Goal: Navigation & Orientation: Find specific page/section

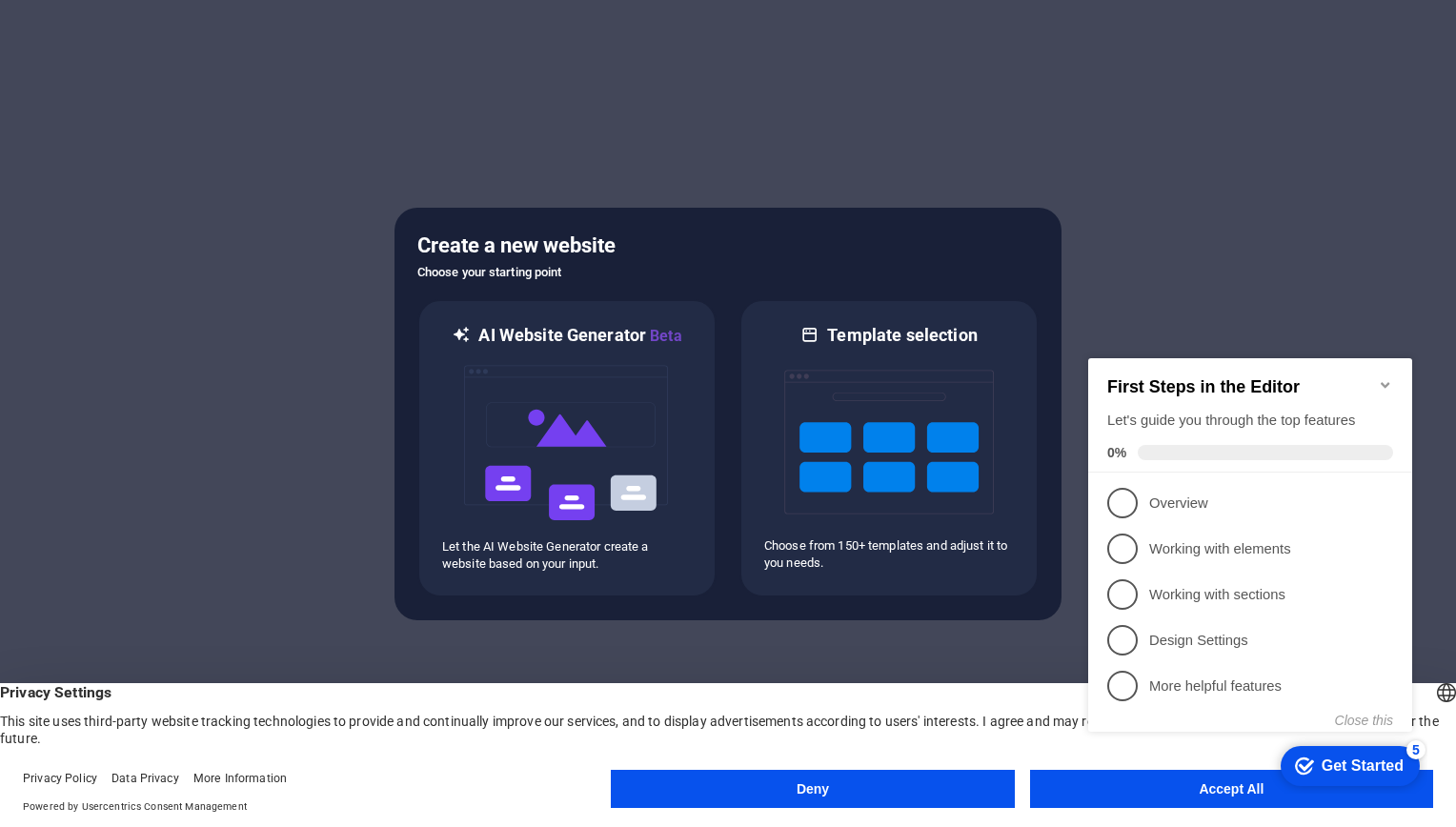
click div "checkmark Get Started 5 First Steps in the Editor Let's guide you through the t…"
click at [1201, 497] on p "Overview - incomplete" at bounding box center [1263, 504] width 229 height 20
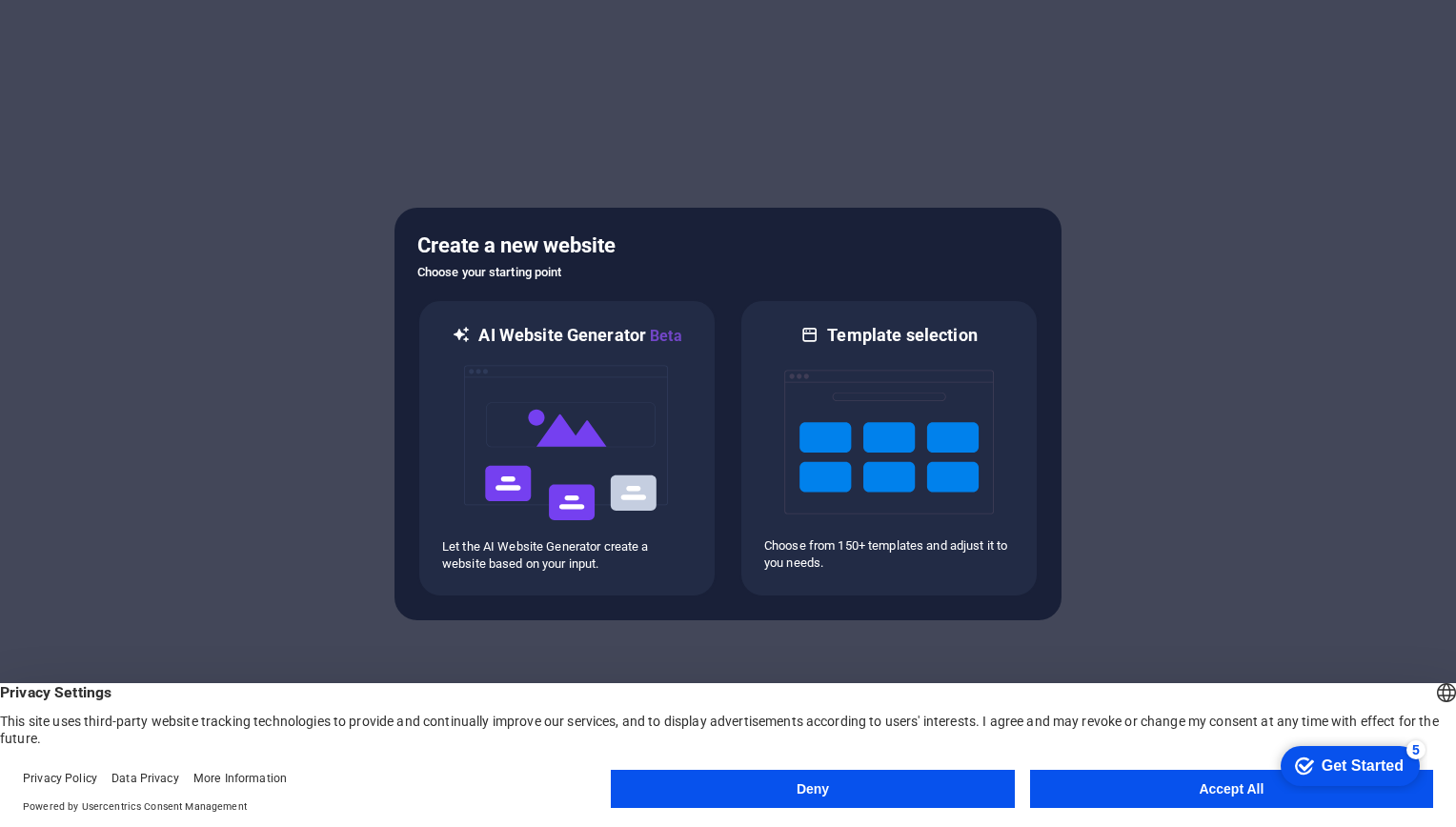
click at [1056, 791] on button "Accept All" at bounding box center [1231, 789] width 403 height 38
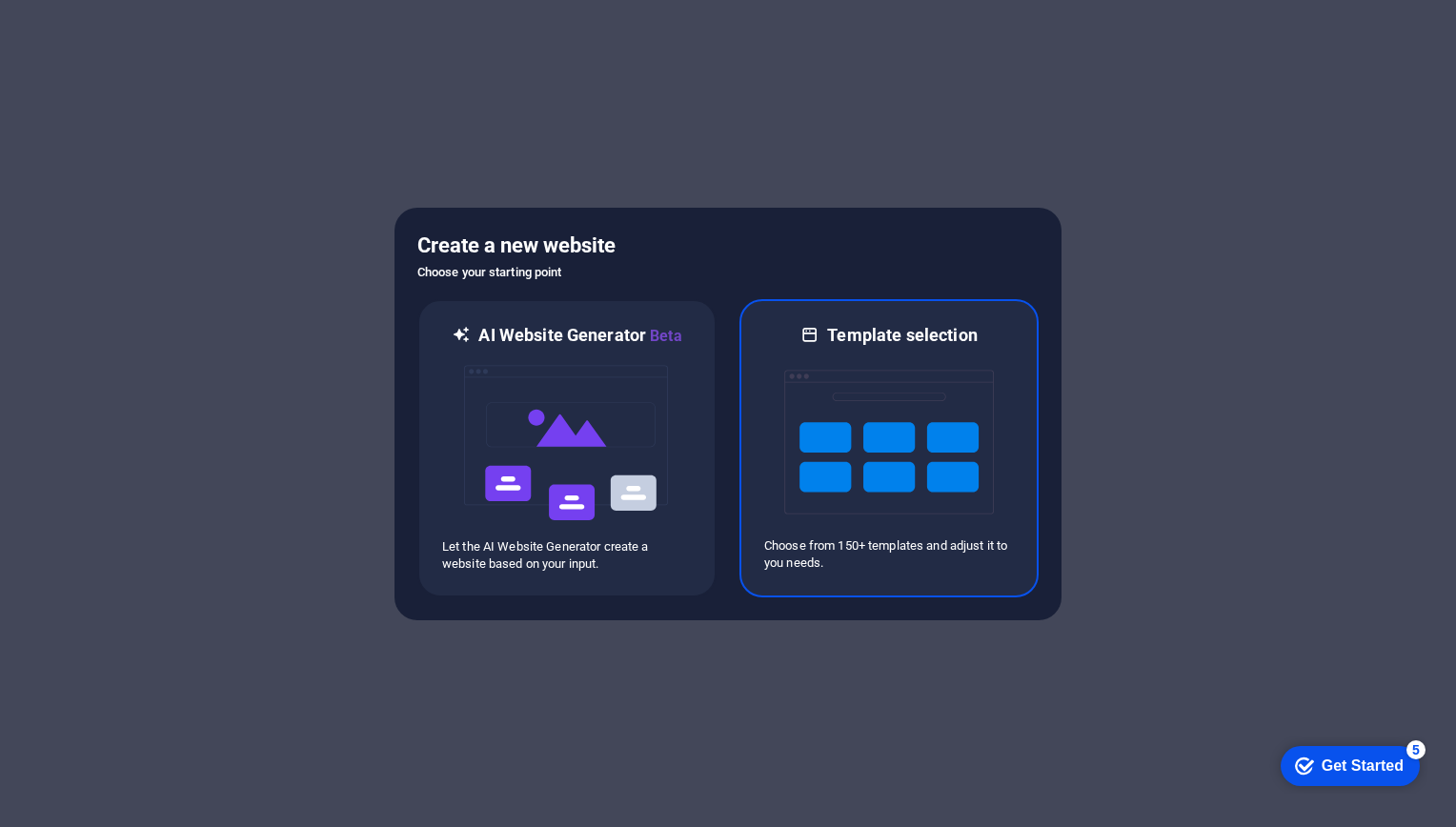
click at [862, 438] on img at bounding box center [889, 443] width 210 height 191
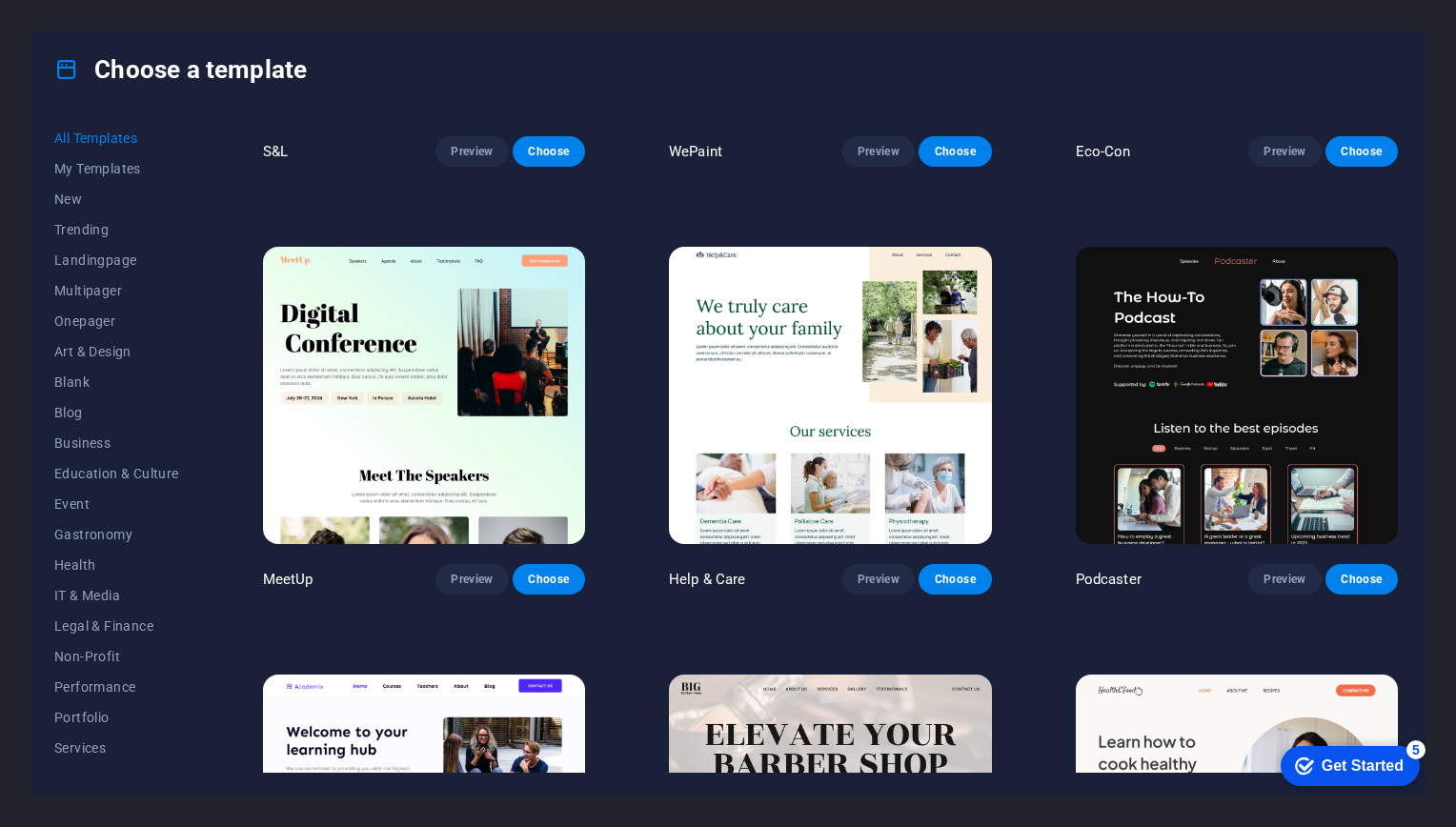
scroll to position [1167, 0]
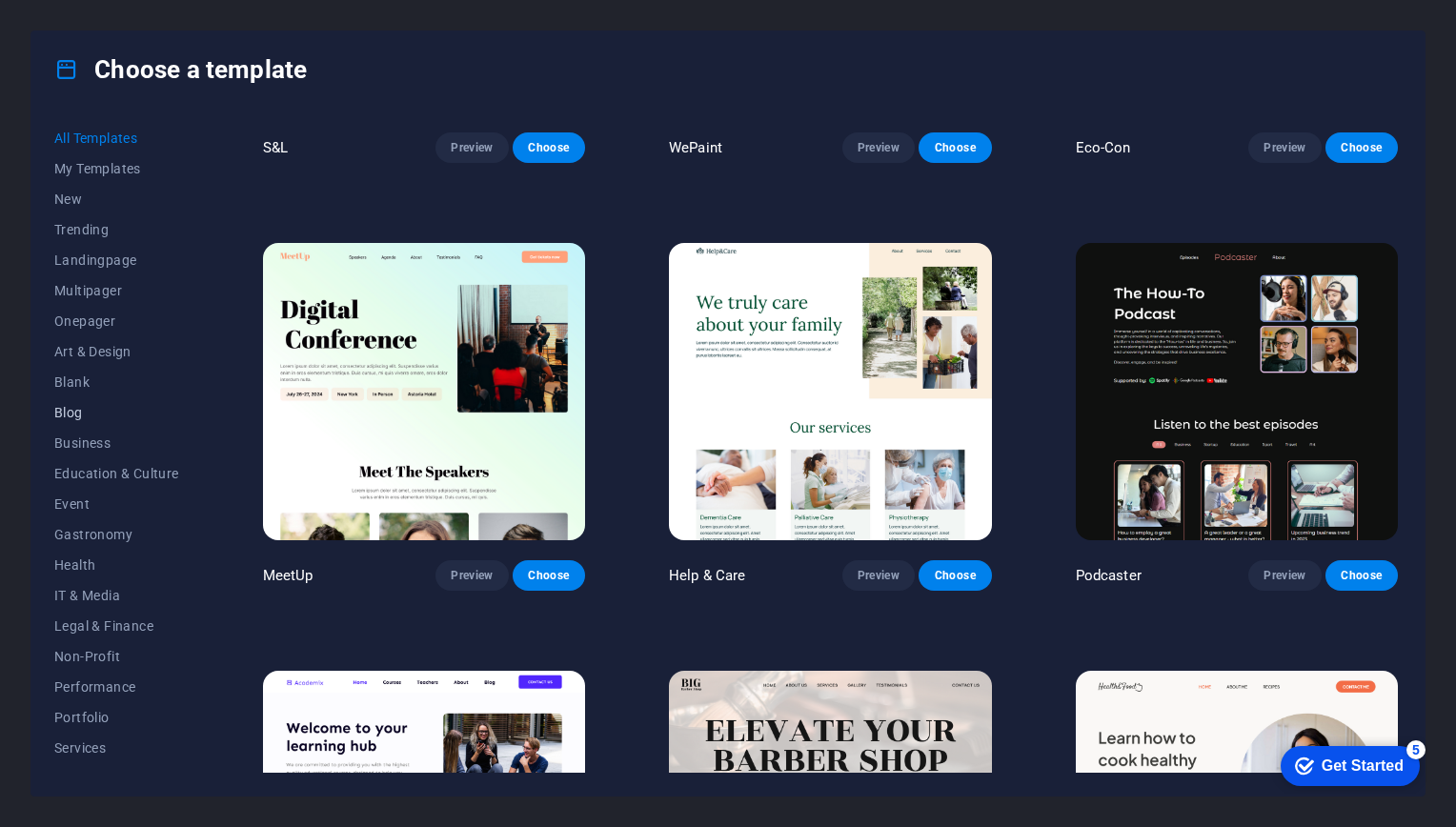
click at [79, 416] on span "Blog" at bounding box center [116, 413] width 125 height 15
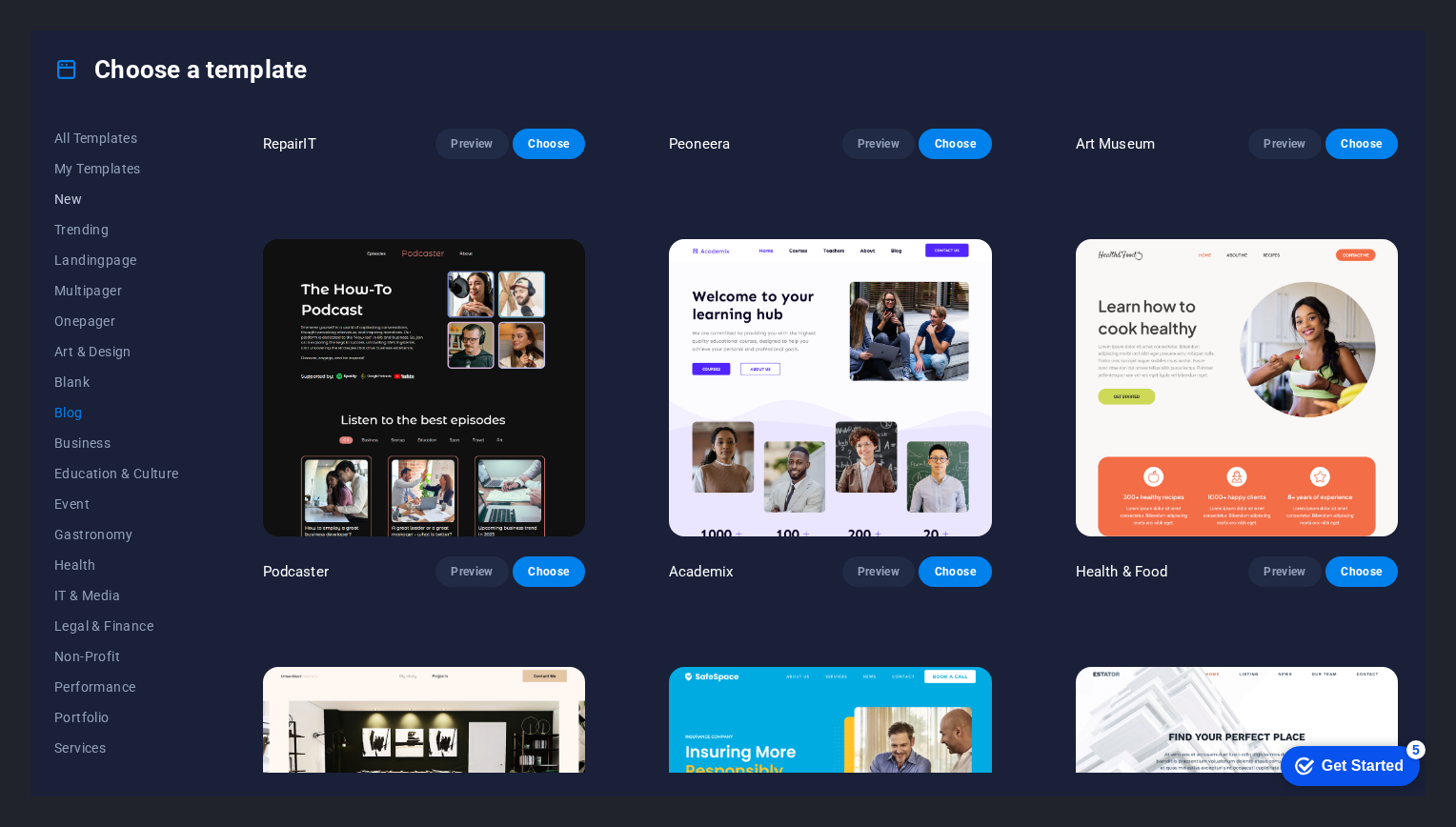
click at [78, 204] on span "New" at bounding box center [116, 199] width 125 height 15
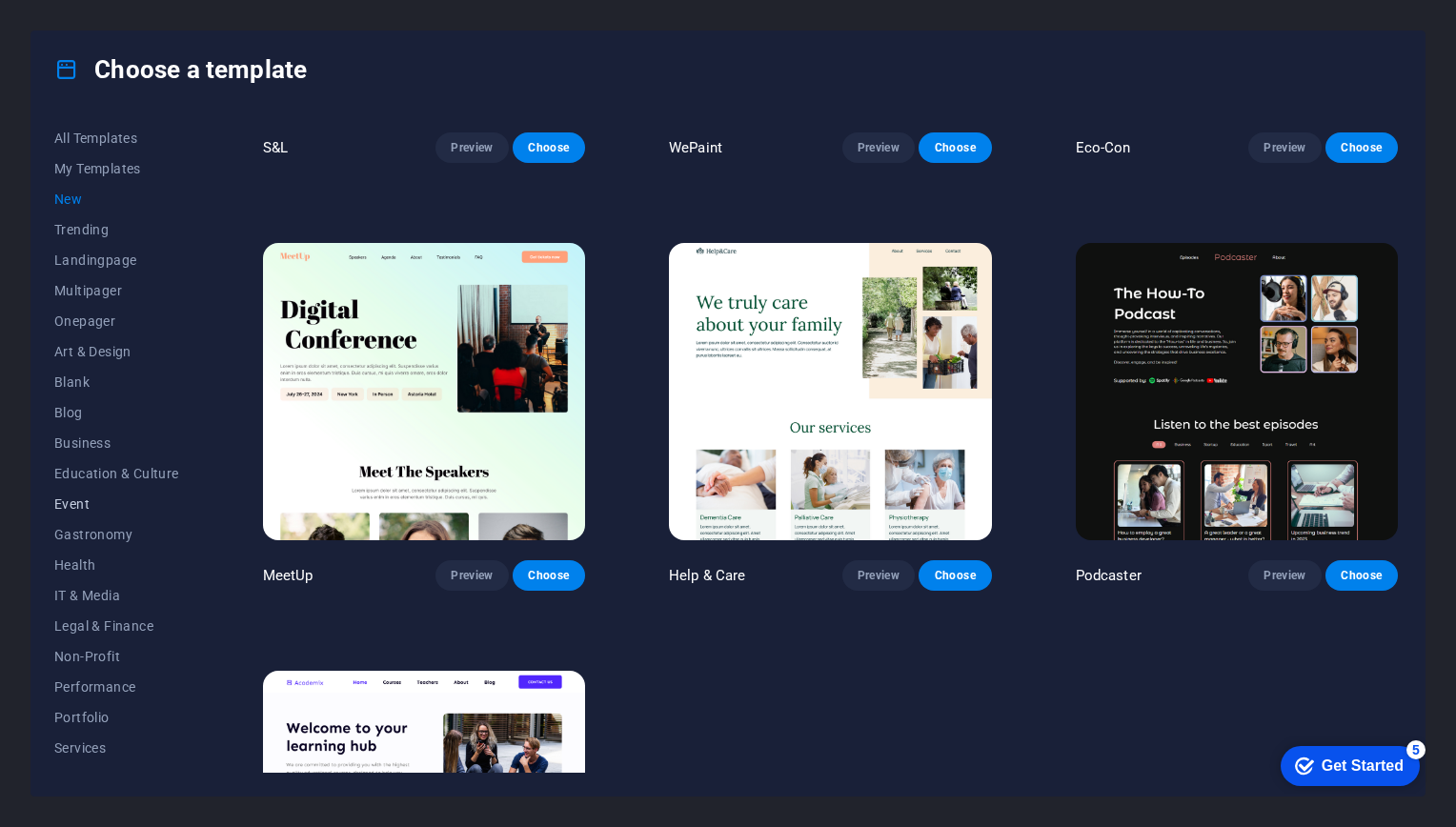
click at [81, 497] on span "Event" at bounding box center [116, 505] width 125 height 15
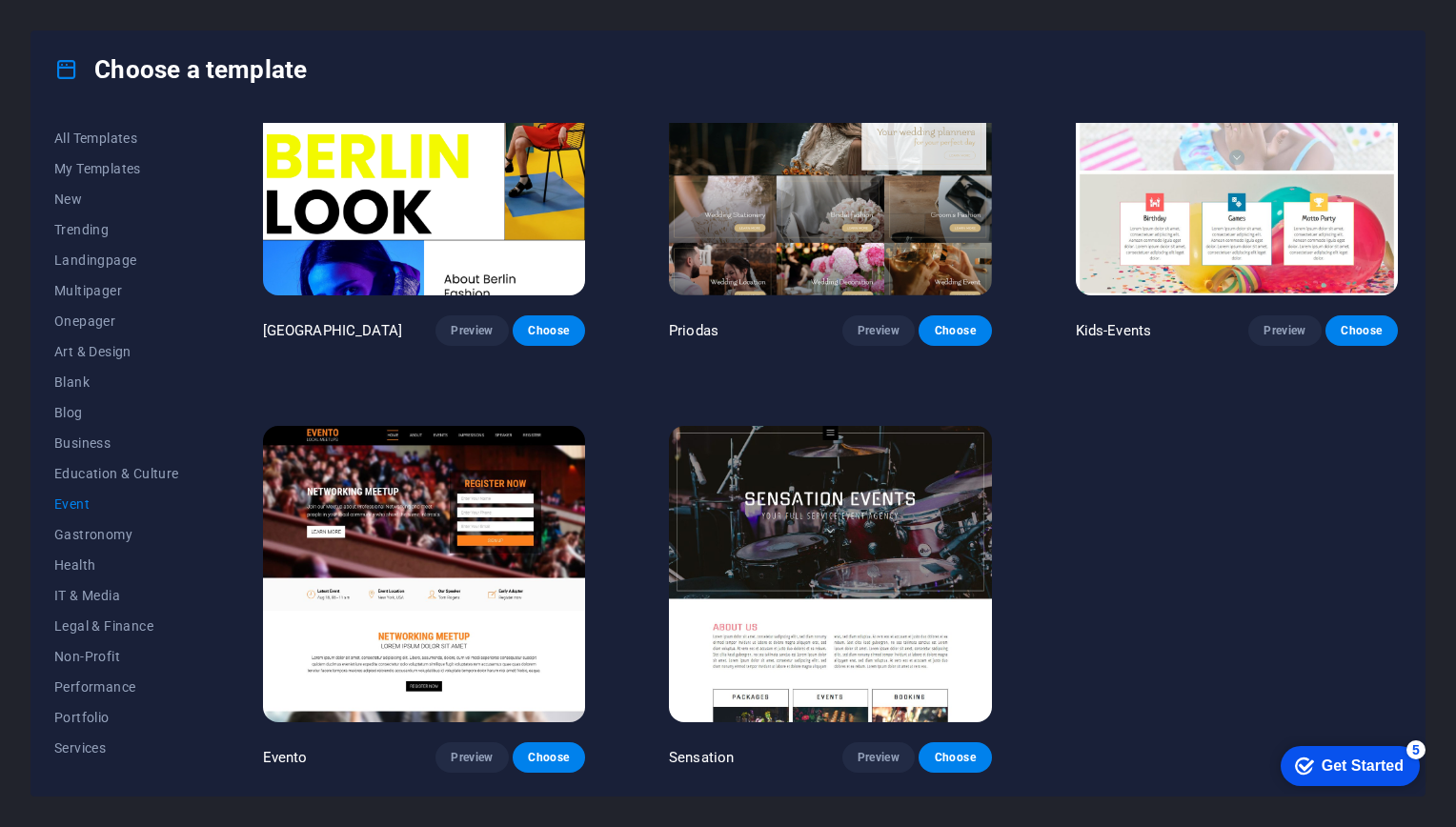
scroll to position [0, 0]
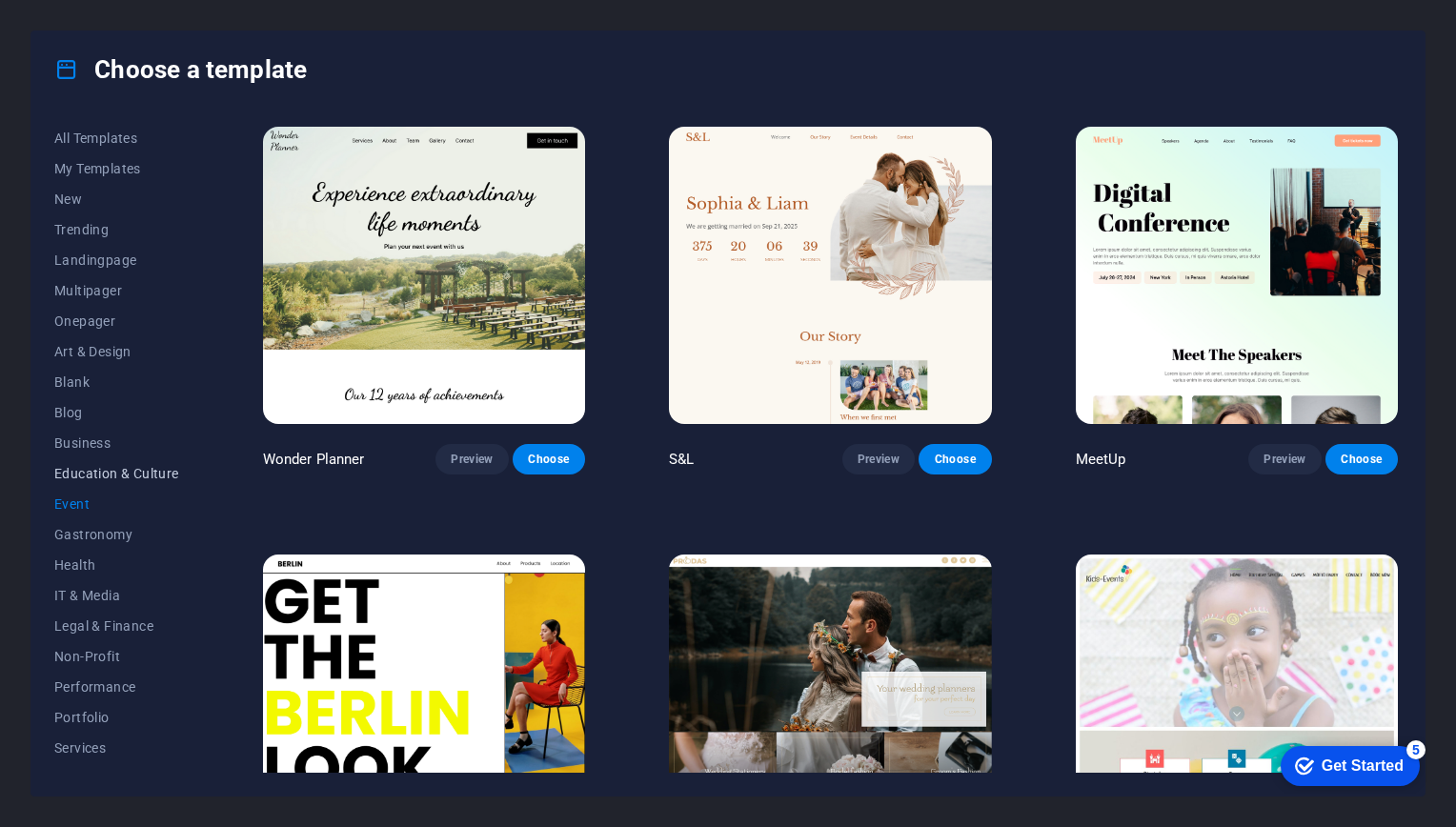
click at [87, 484] on button "Education & Culture" at bounding box center [116, 474] width 125 height 31
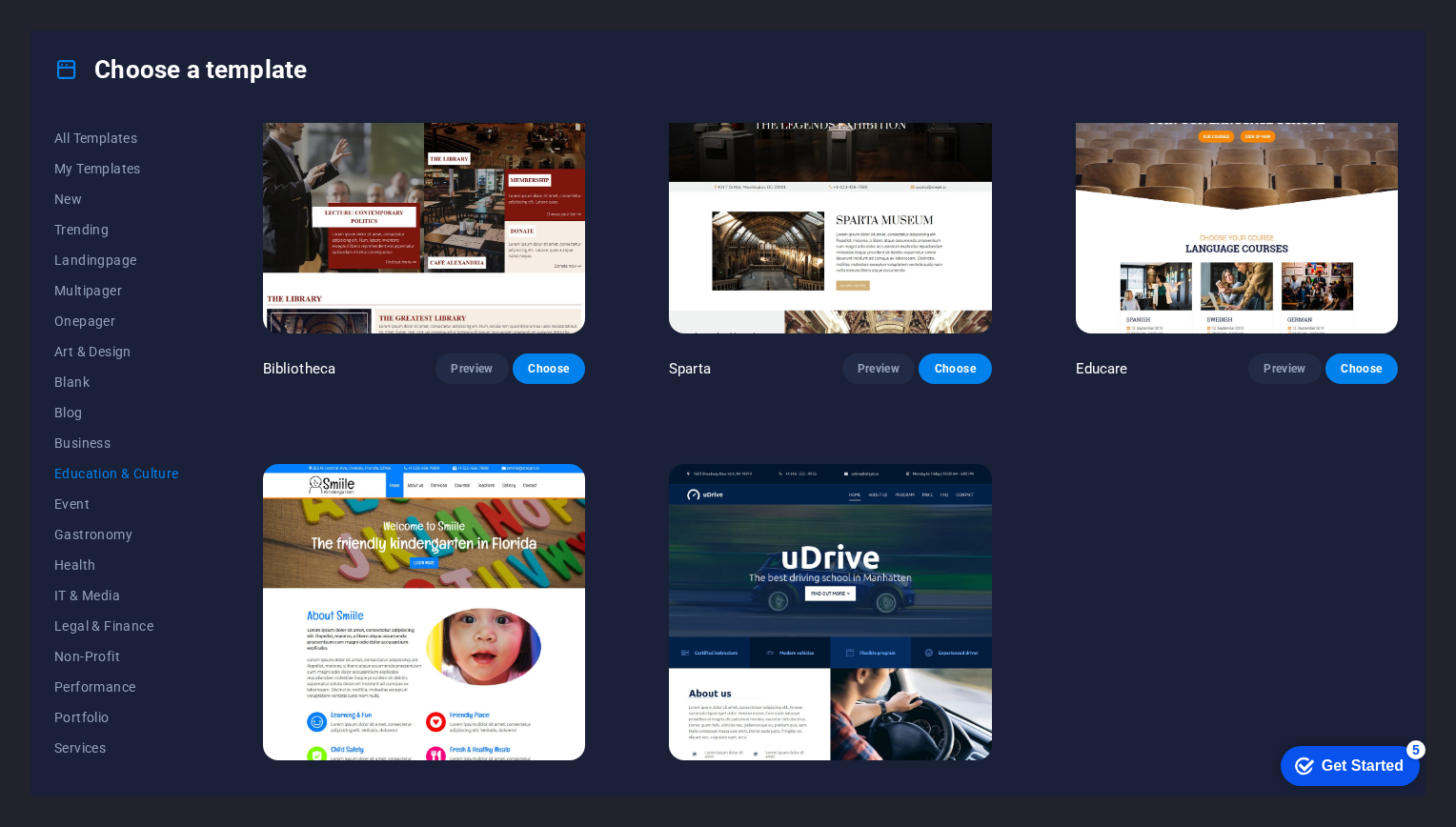
scroll to position [551, 0]
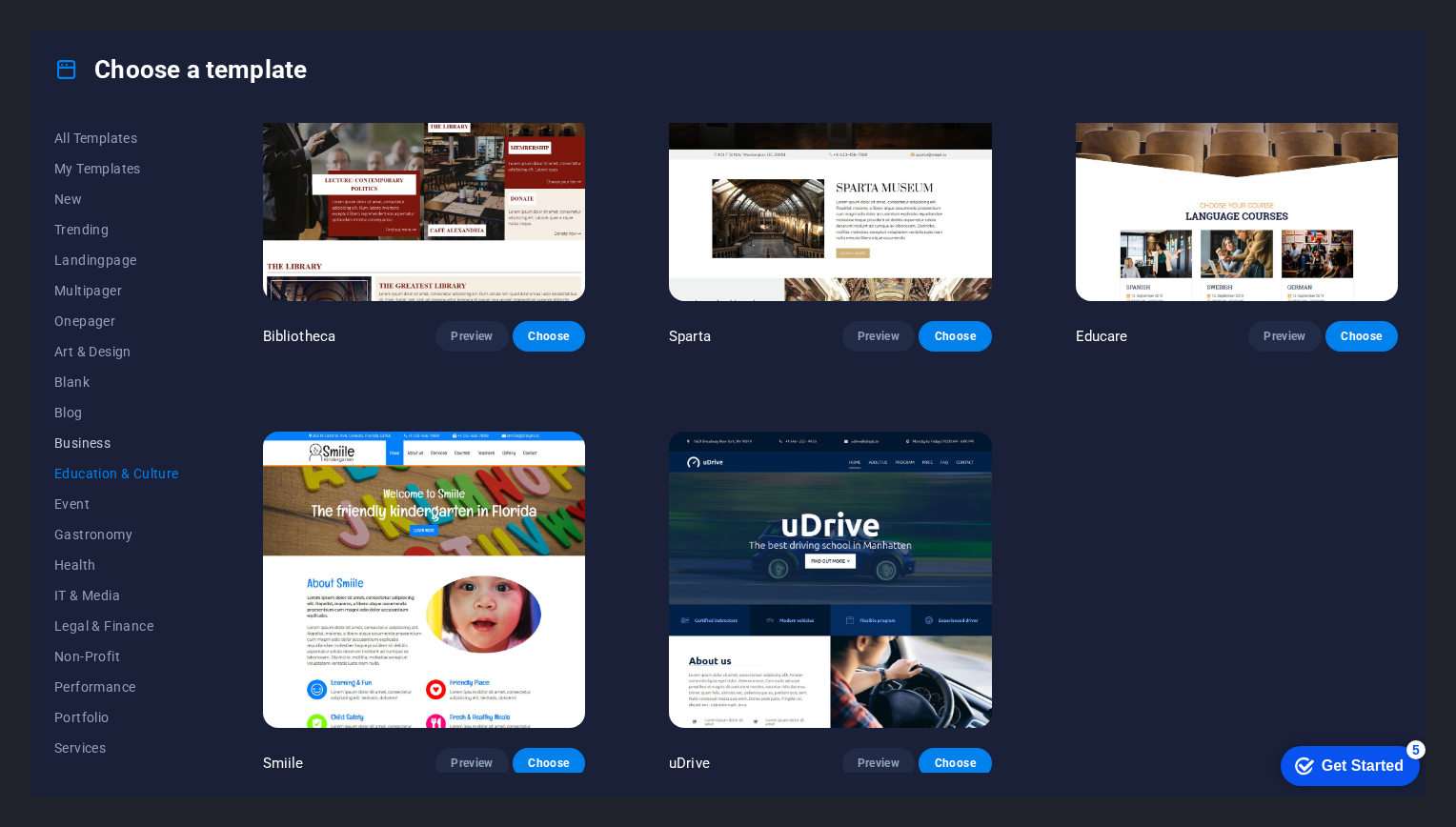
click at [72, 432] on button "Business" at bounding box center [116, 444] width 125 height 31
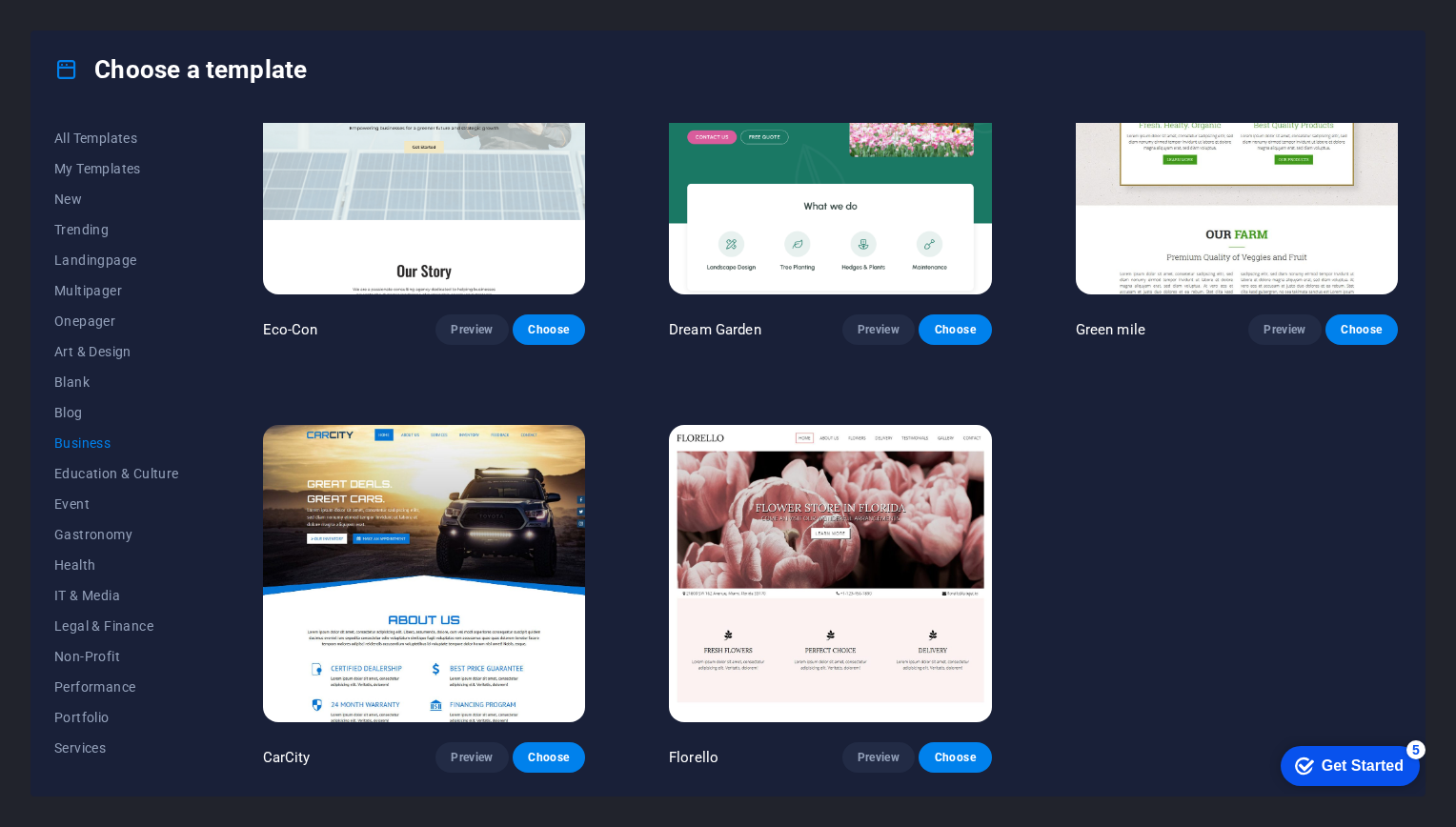
scroll to position [0, 0]
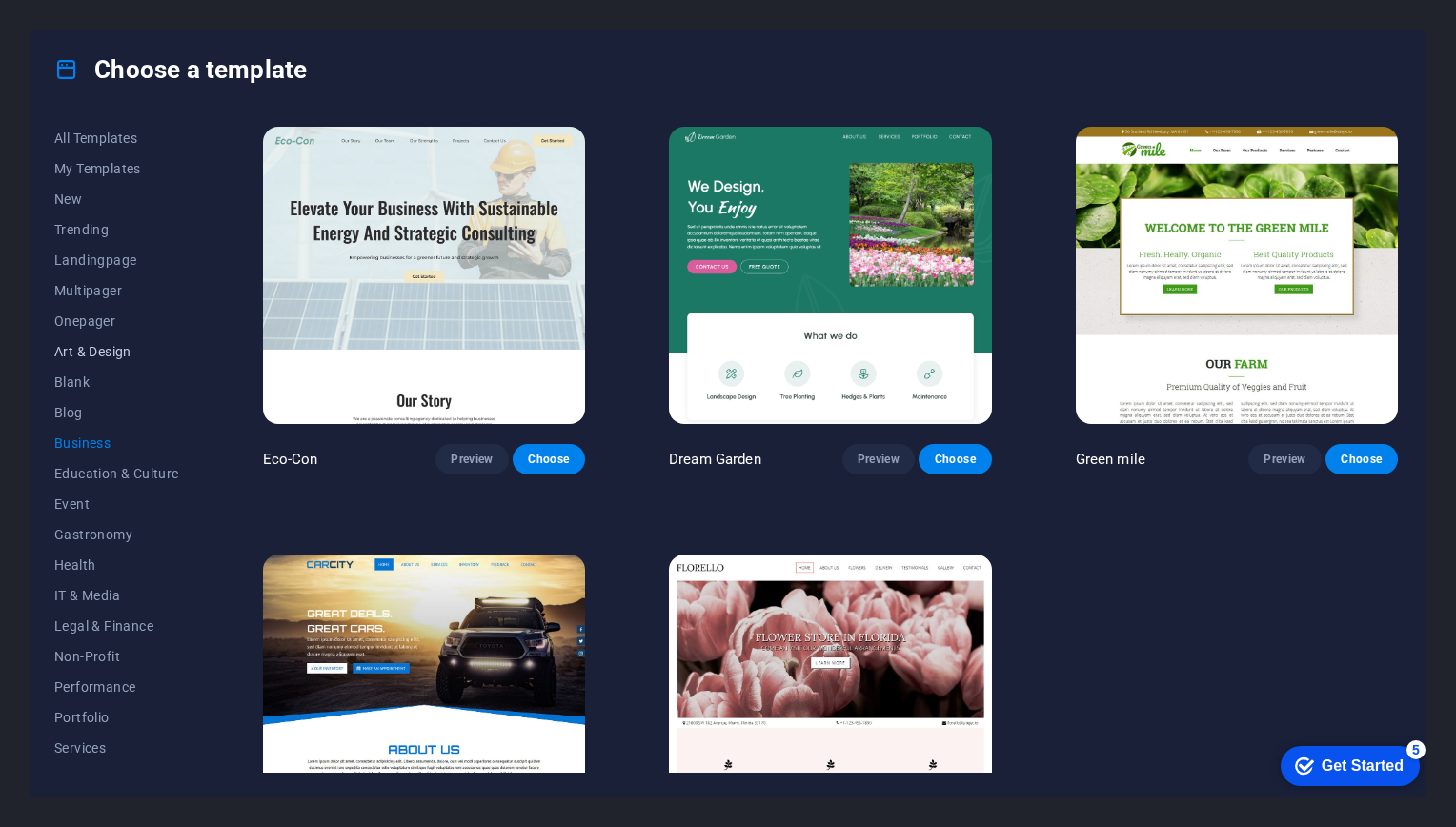
click at [83, 347] on span "Art & Design" at bounding box center [116, 352] width 125 height 15
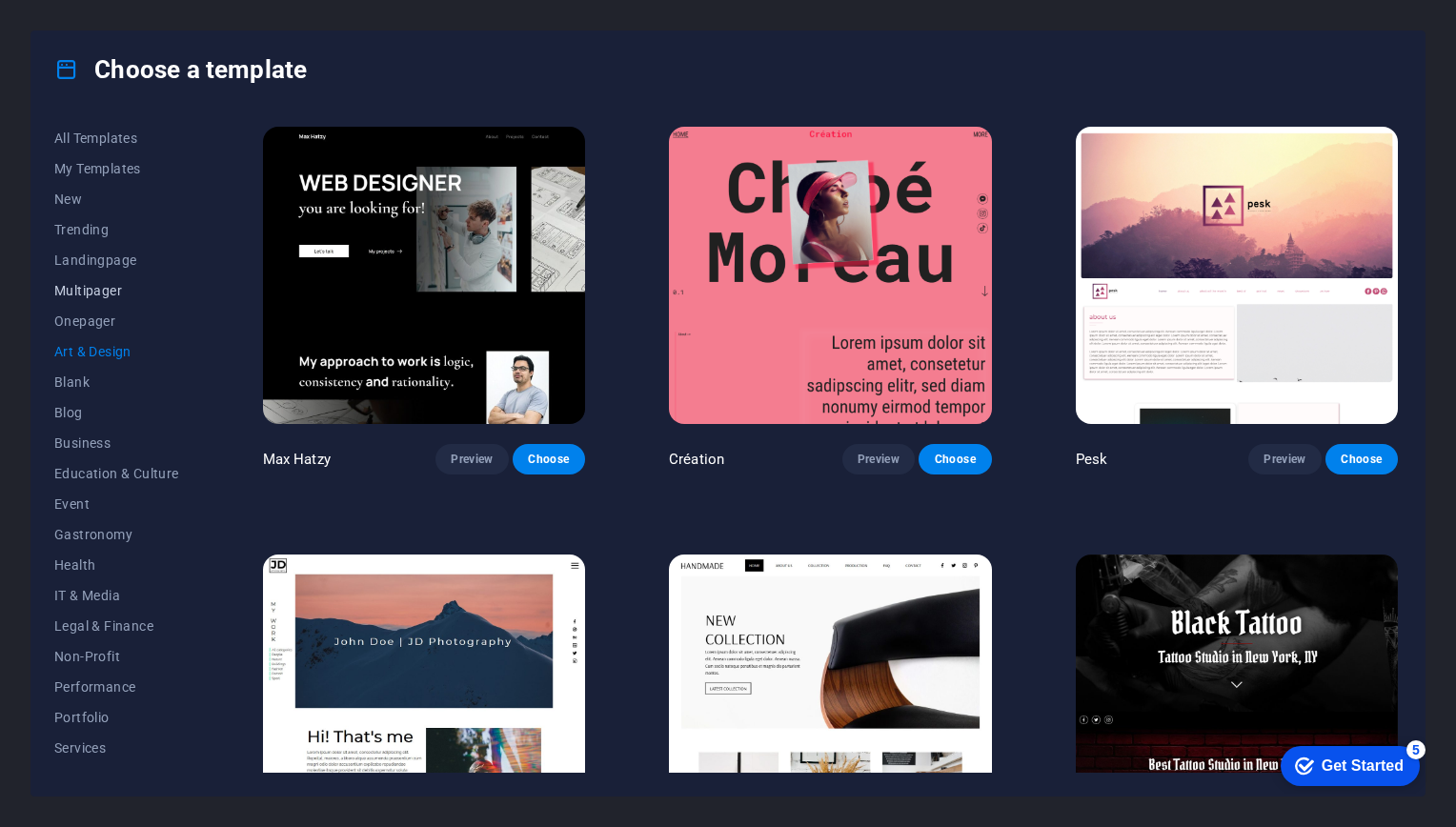
click at [96, 294] on span "Multipager" at bounding box center [116, 291] width 125 height 15
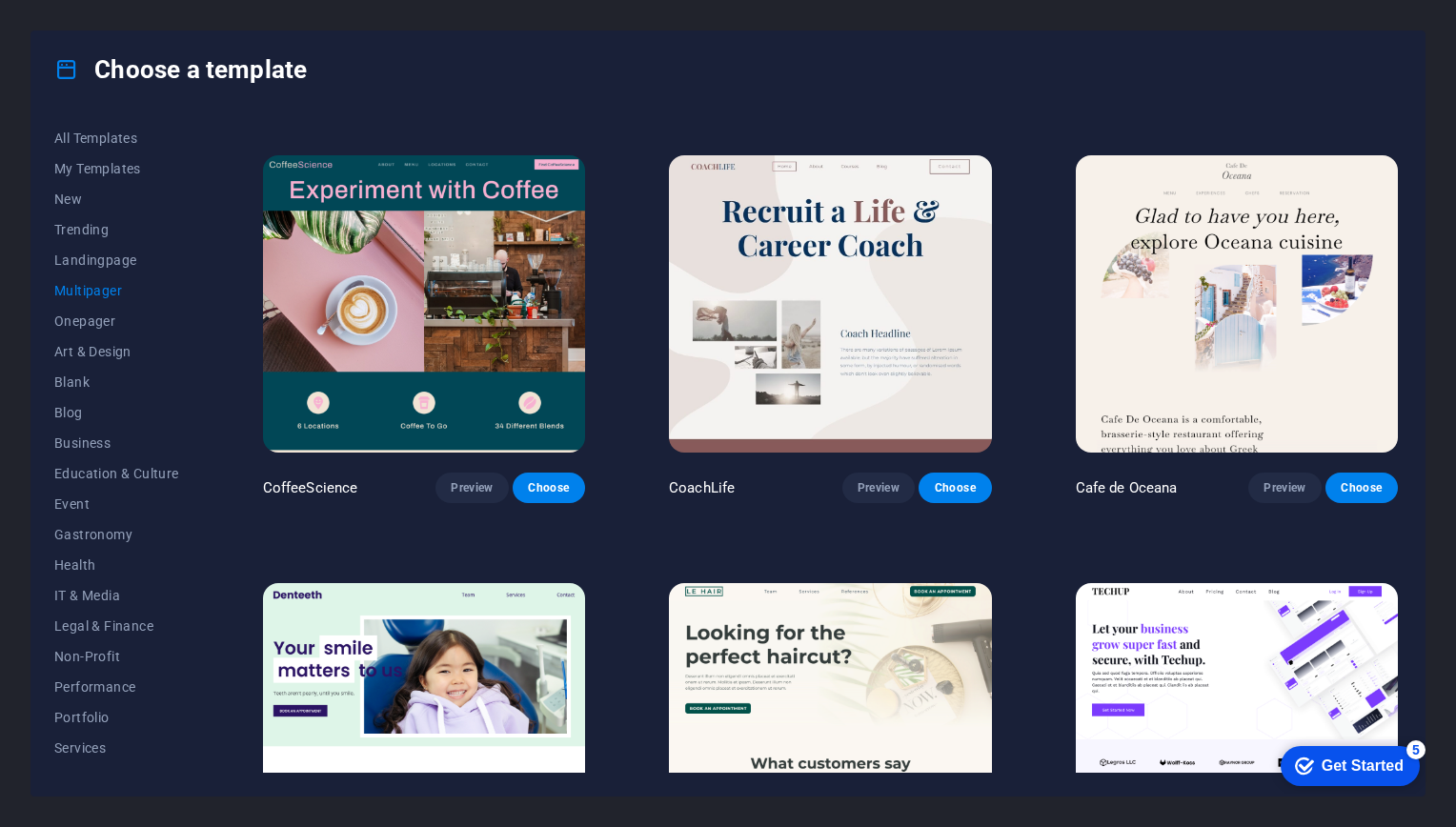
scroll to position [2985, 0]
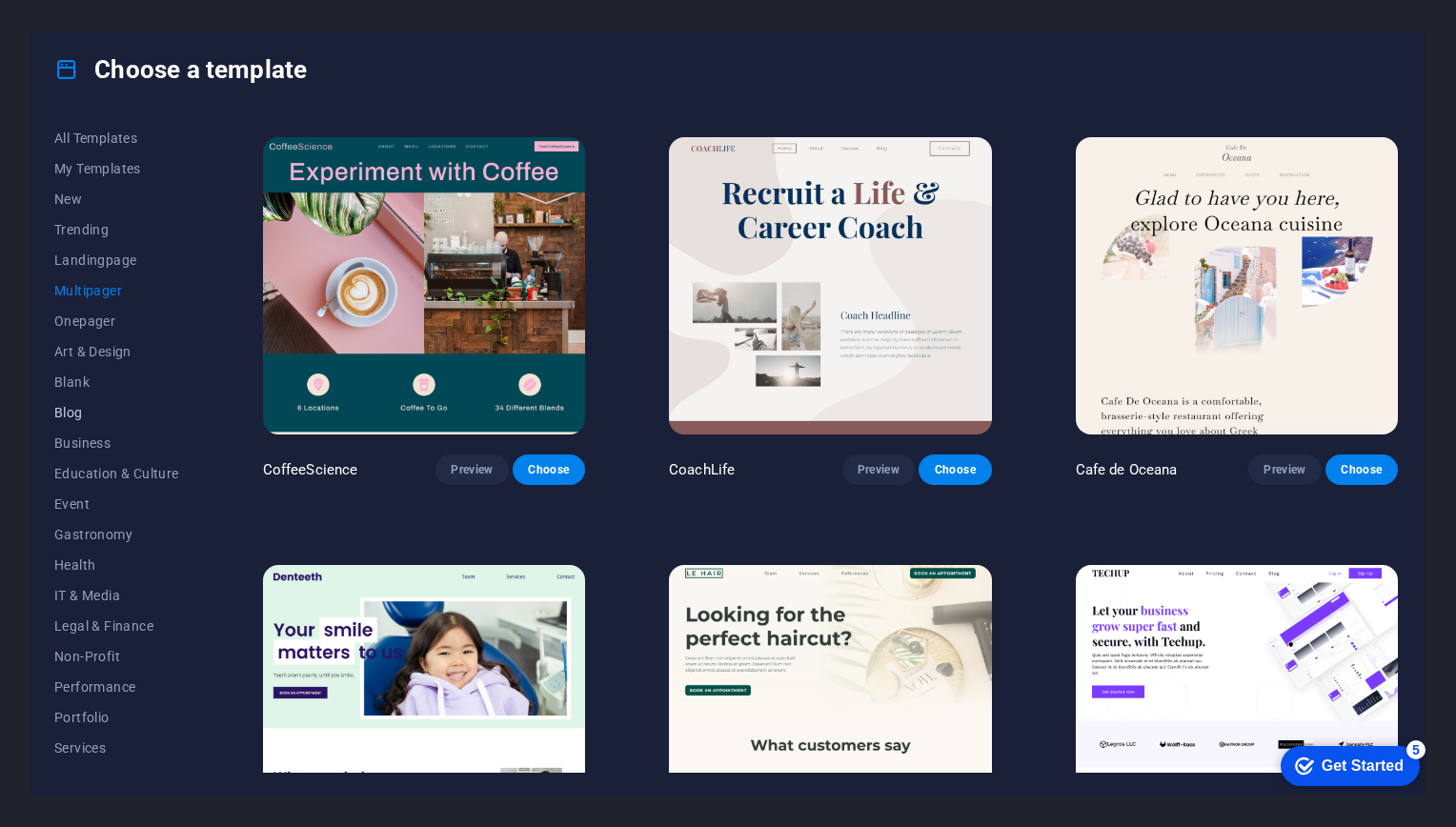
click at [70, 420] on span "Blog" at bounding box center [116, 413] width 125 height 15
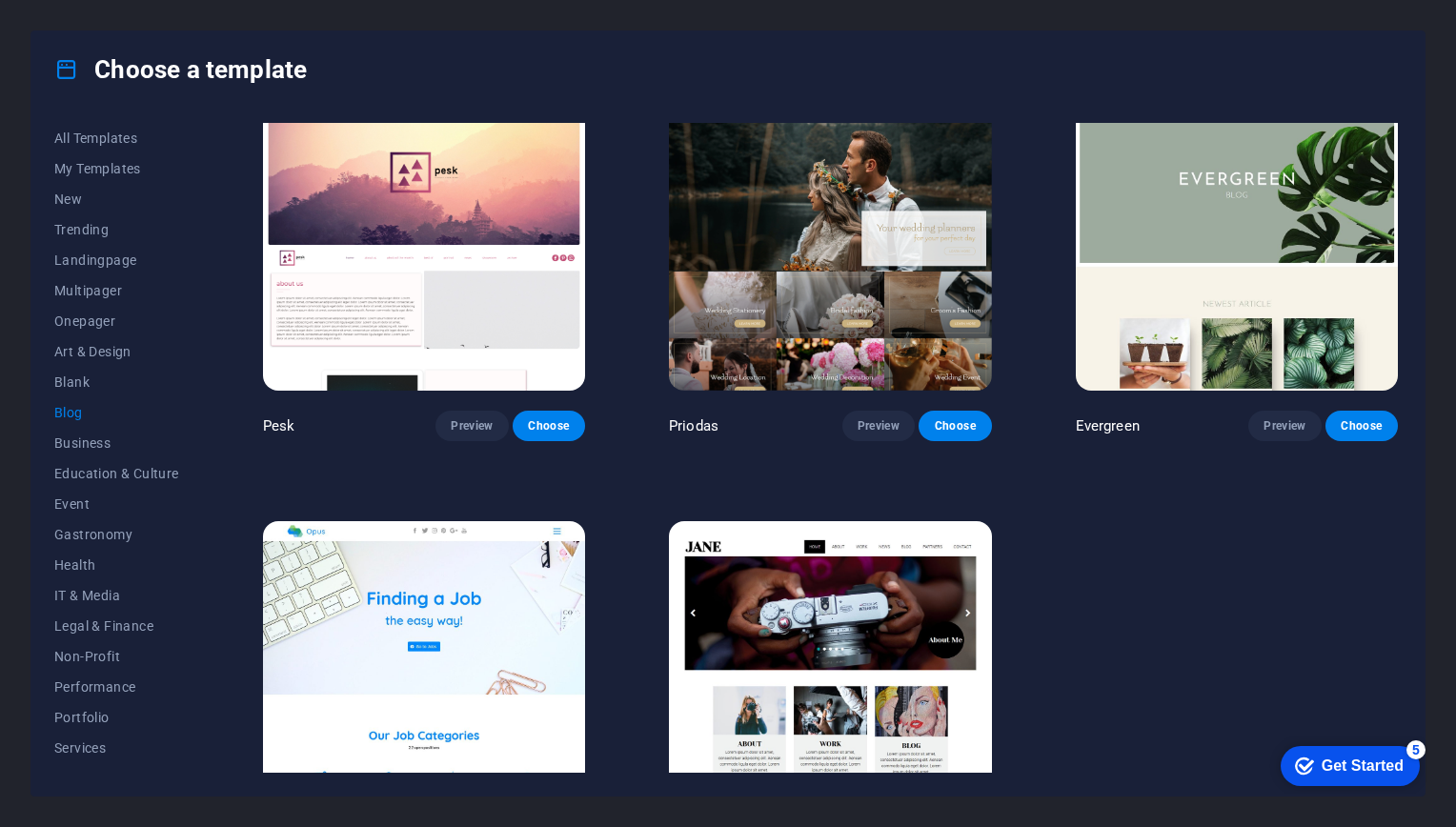
scroll to position [2680, 0]
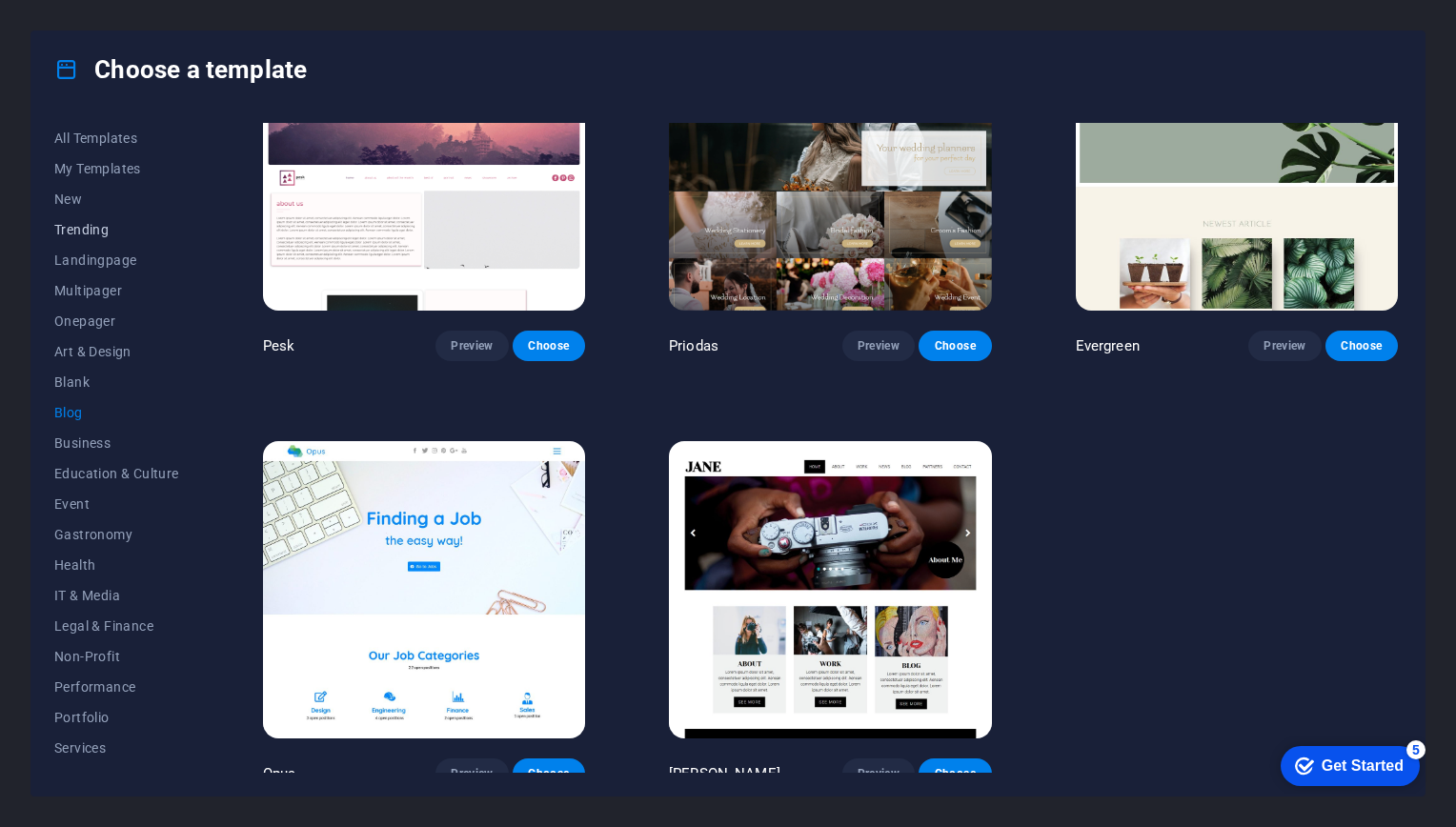
click at [92, 240] on button "Trending" at bounding box center [116, 230] width 125 height 31
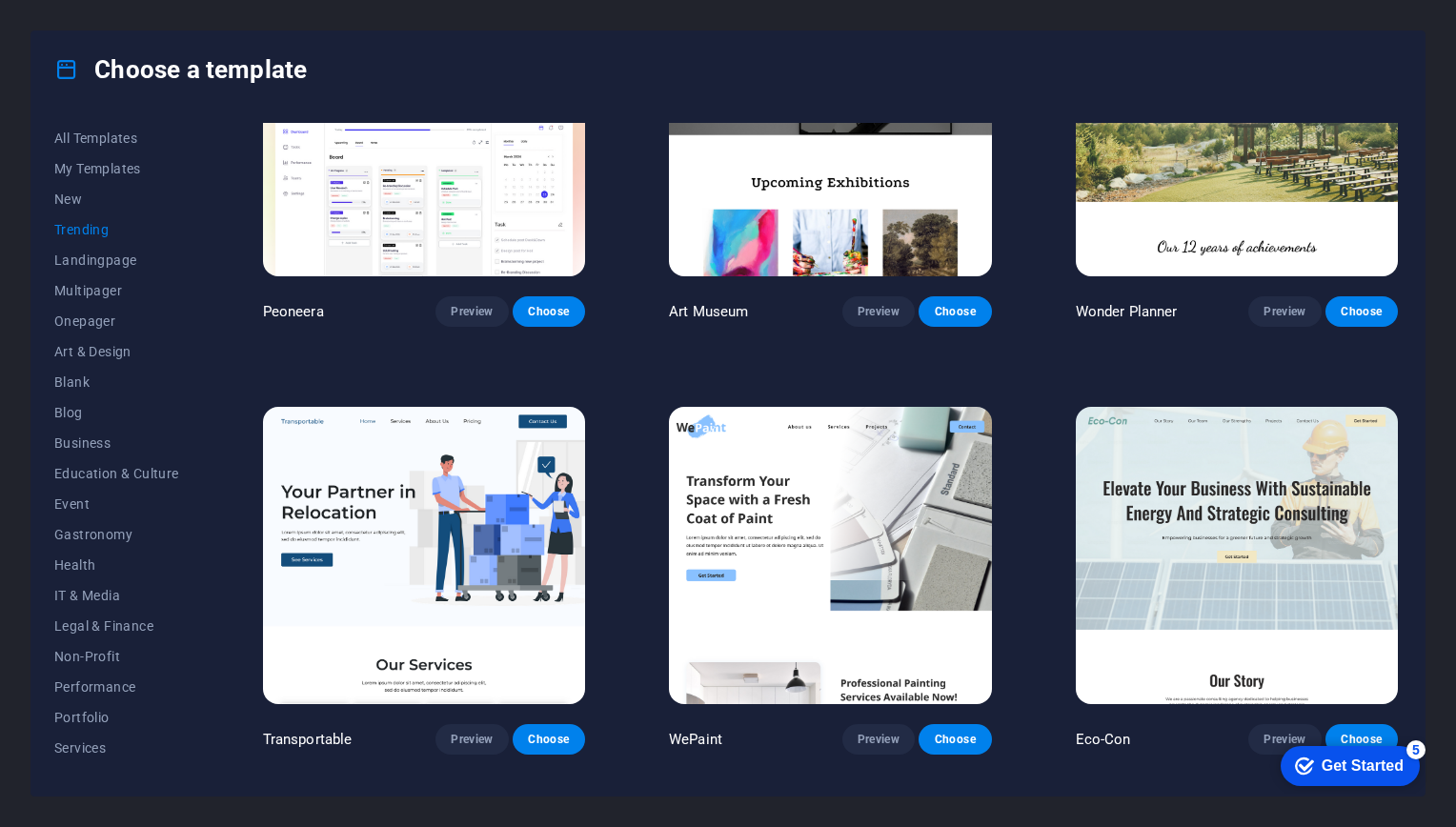
scroll to position [0, 0]
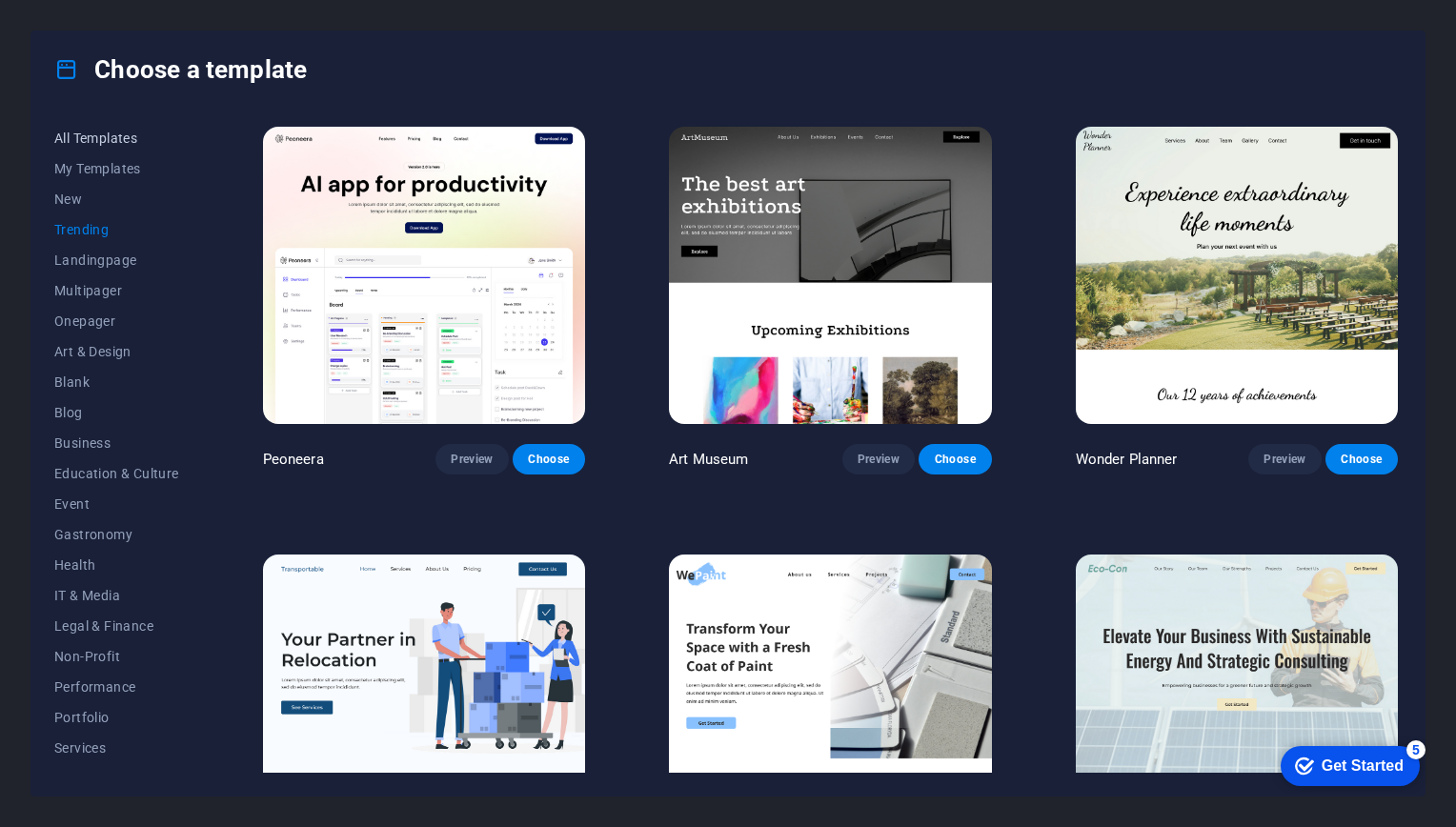
click at [116, 135] on span "All Templates" at bounding box center [116, 138] width 125 height 15
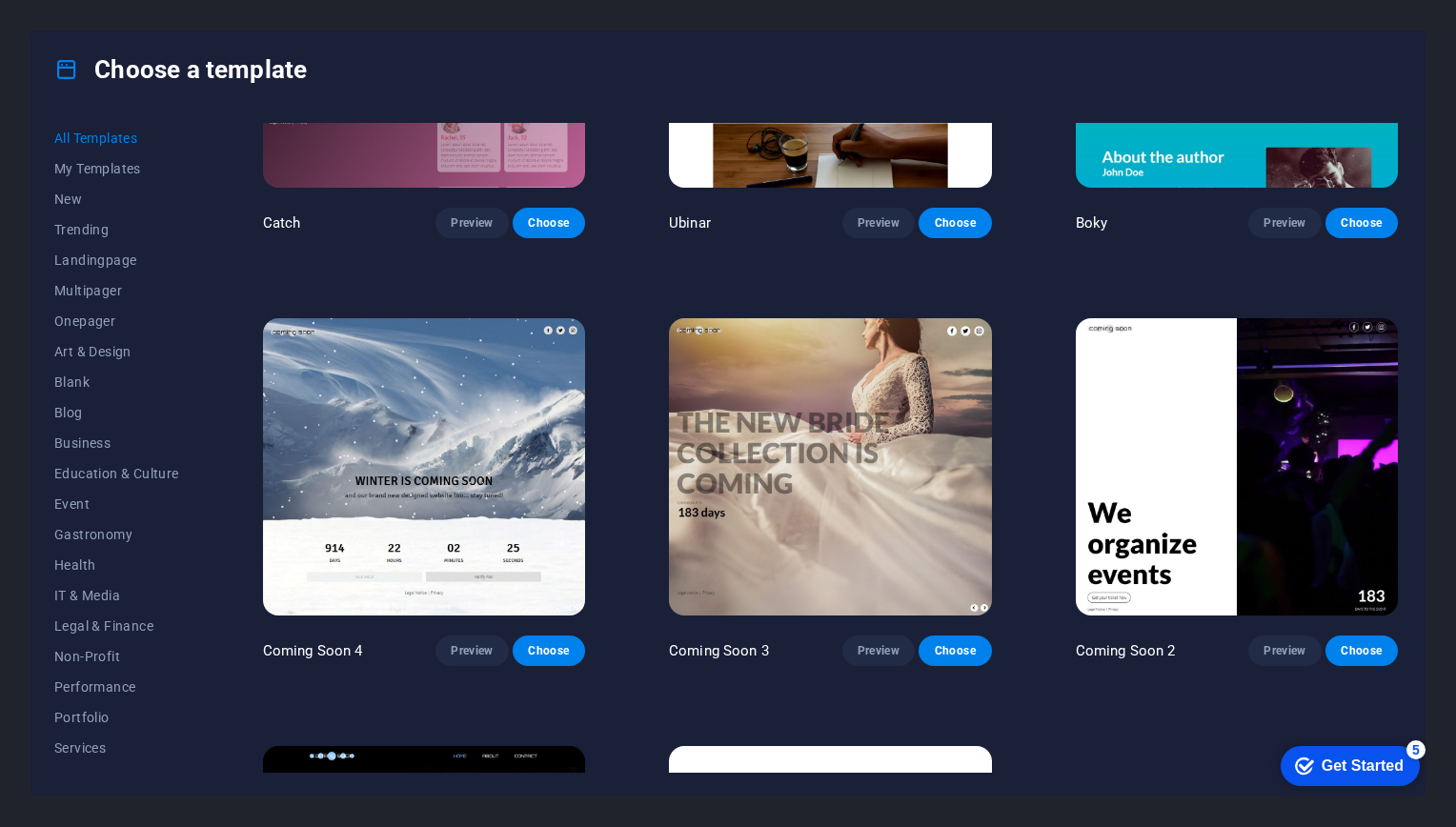
scroll to position [22704, 0]
